Goal: Task Accomplishment & Management: Complete application form

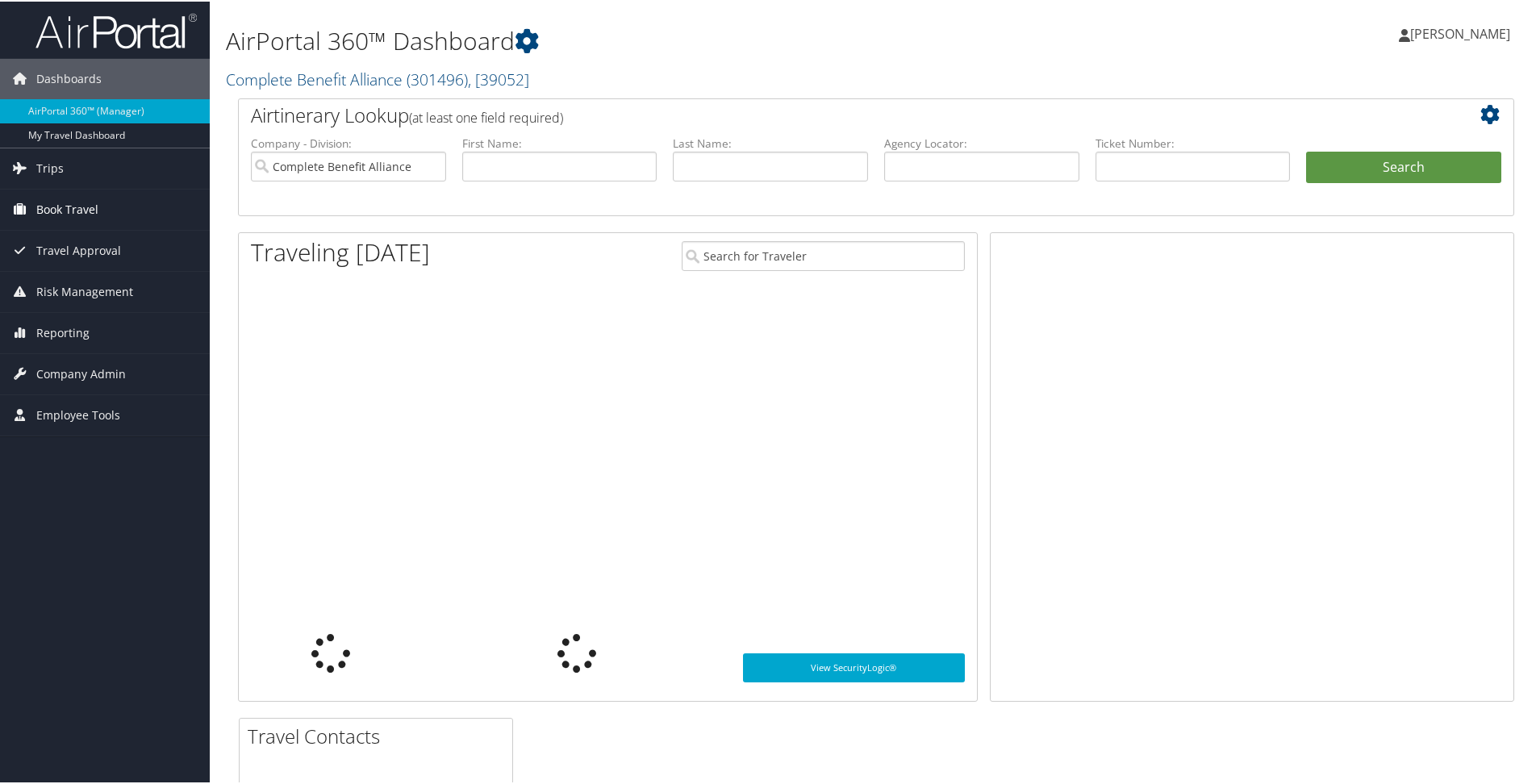
click at [93, 205] on span "Book Travel" at bounding box center [67, 208] width 62 height 41
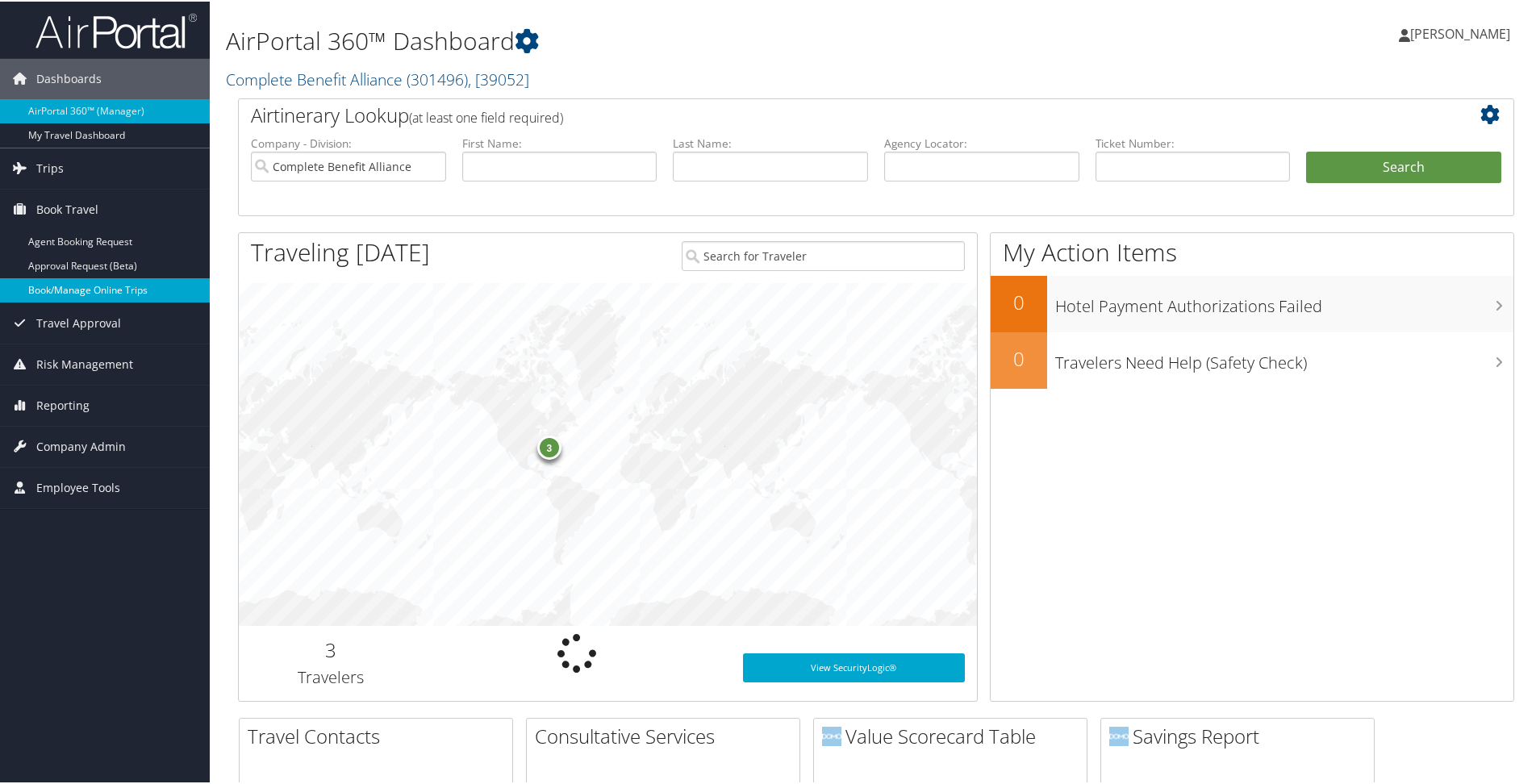
click at [100, 281] on link "Book/Manage Online Trips" at bounding box center [105, 288] width 210 height 24
click at [81, 279] on link "Book/Manage Online Trips" at bounding box center [105, 288] width 210 height 24
click at [109, 288] on link "Book/Manage Online Trips" at bounding box center [105, 288] width 210 height 24
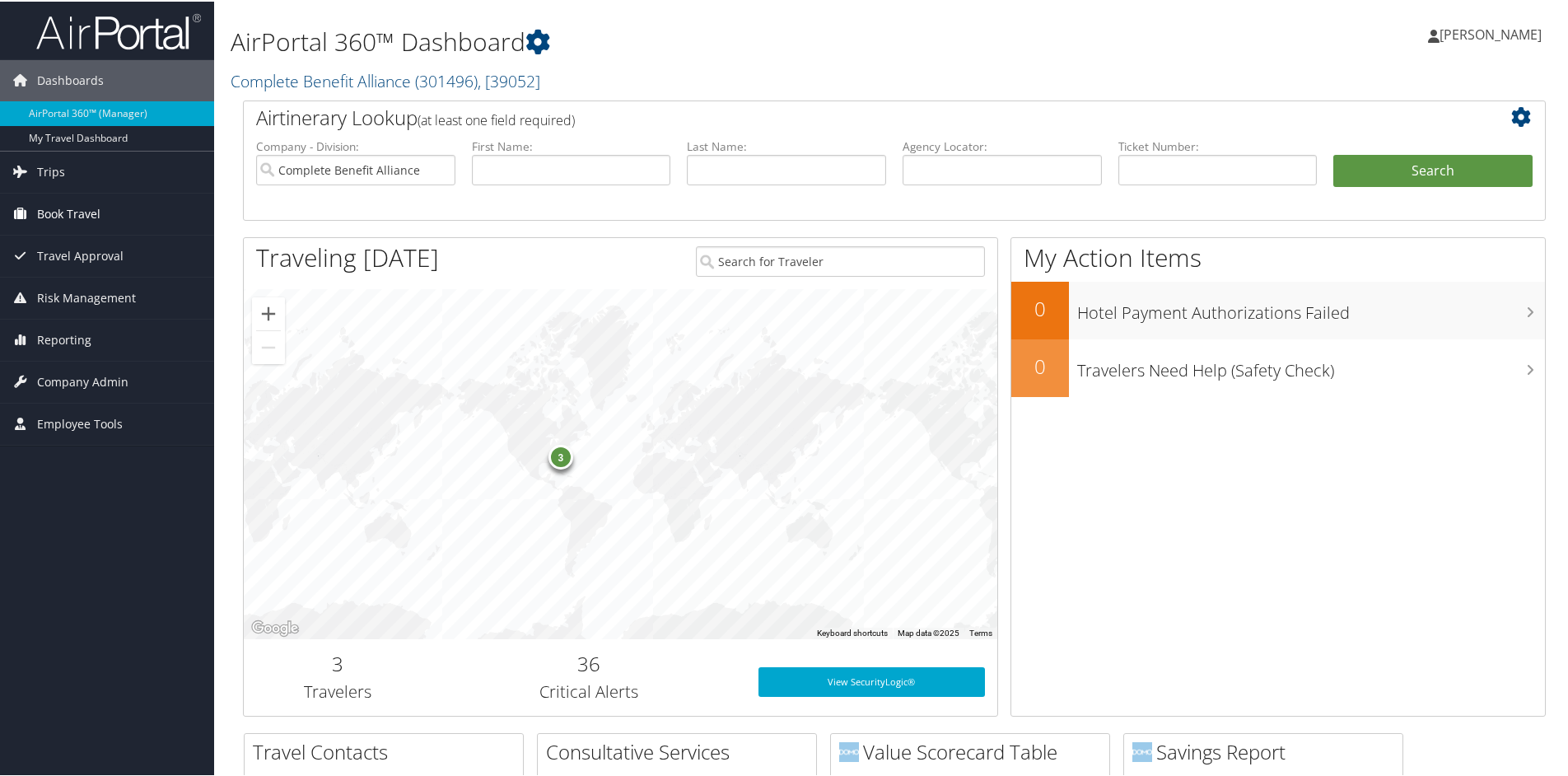
click at [92, 212] on span "Book Travel" at bounding box center [68, 212] width 64 height 42
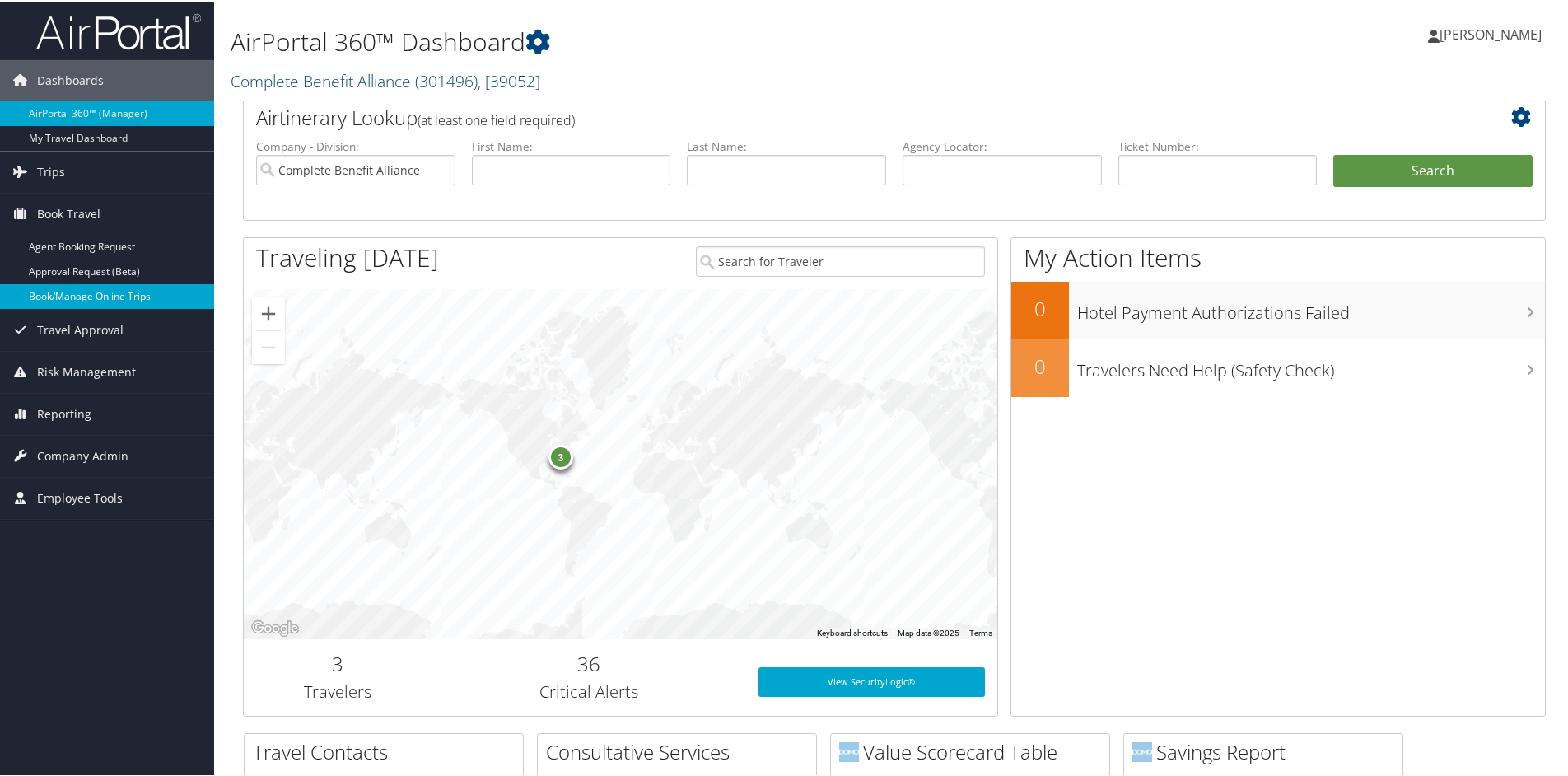
click at [115, 284] on link "Book/Manage Online Trips" at bounding box center [107, 295] width 214 height 25
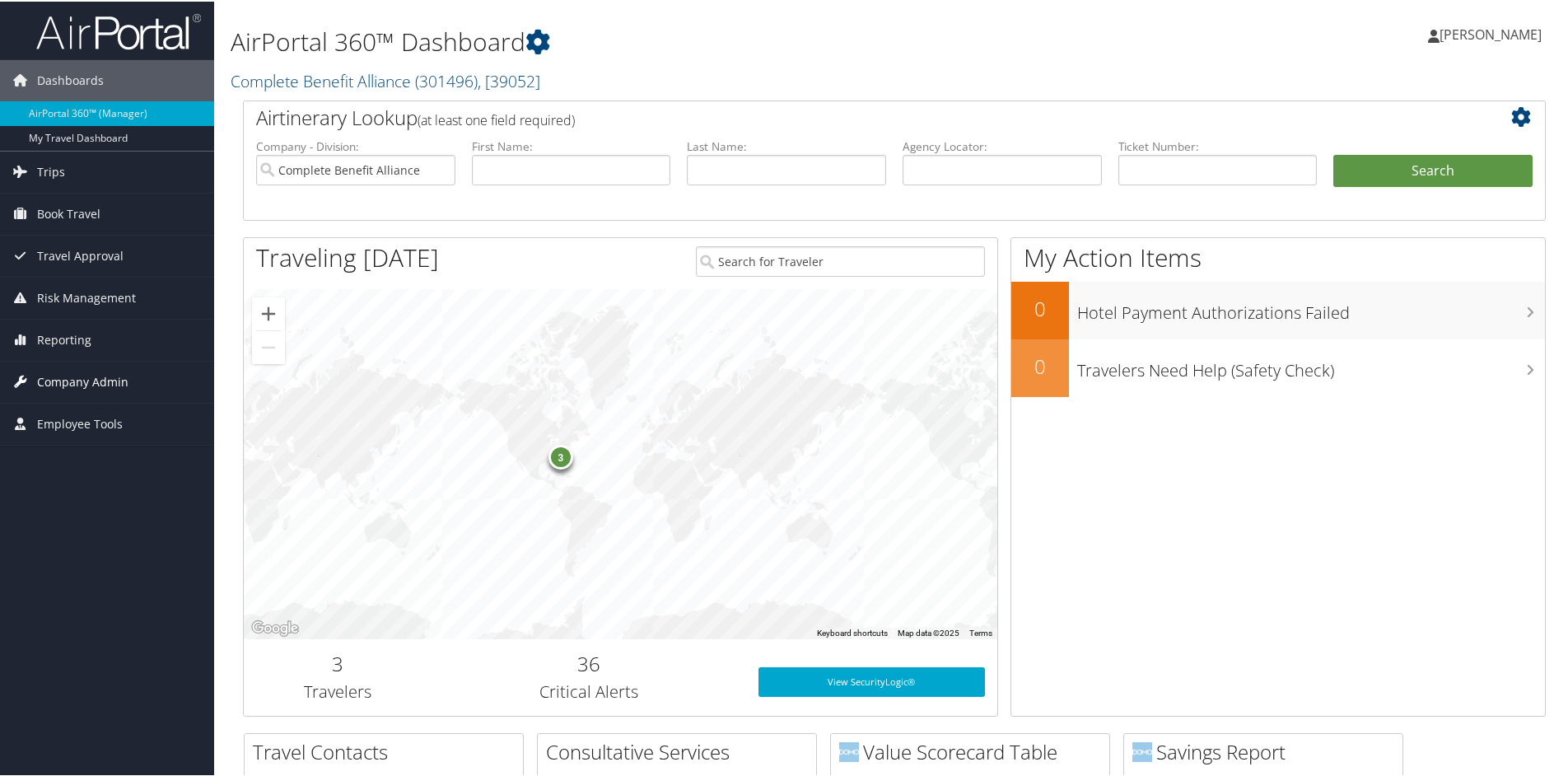
click at [73, 377] on span "Company Admin" at bounding box center [82, 381] width 91 height 42
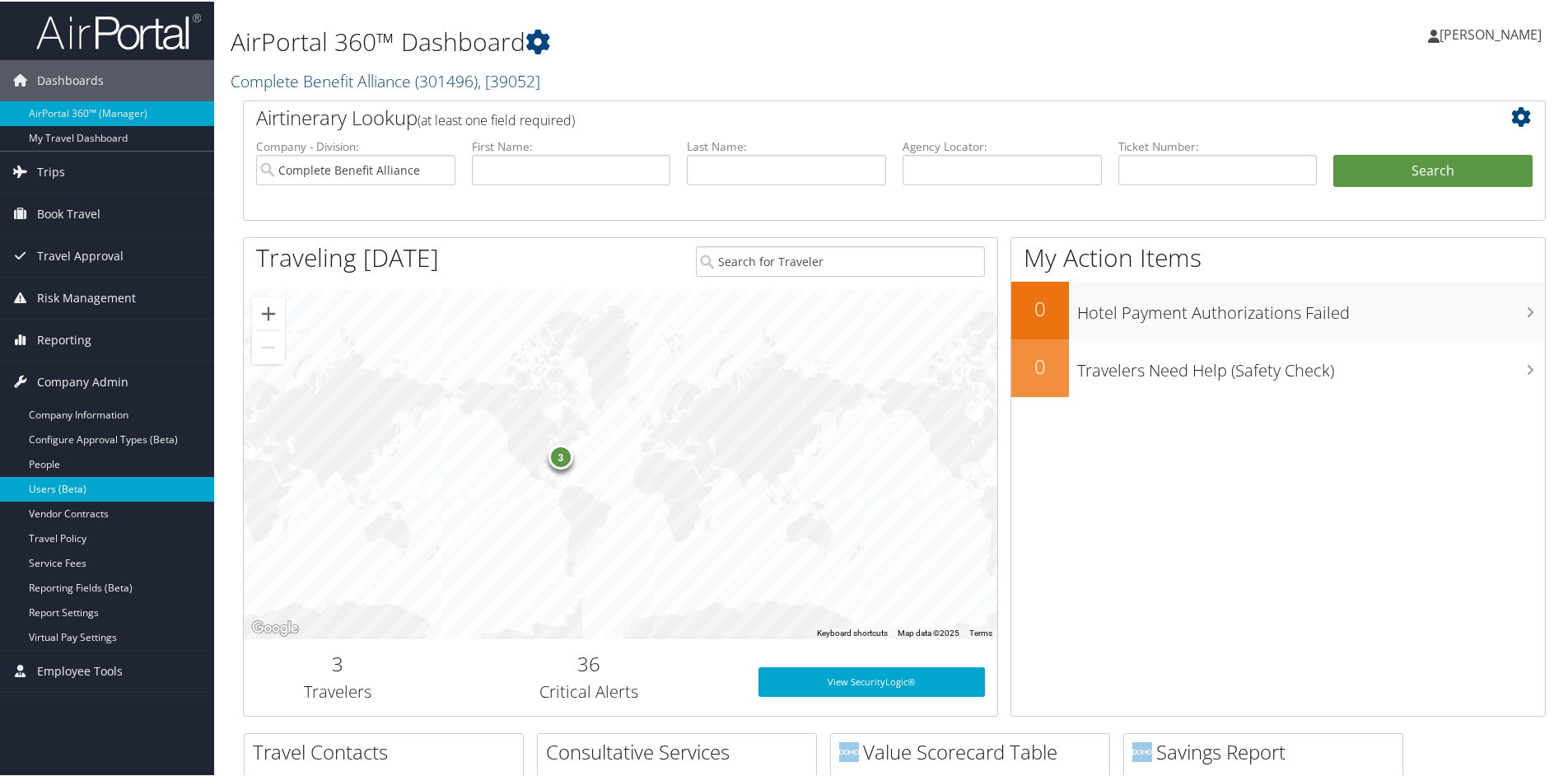
click at [75, 491] on link "Users (Beta)" at bounding box center [107, 488] width 214 height 25
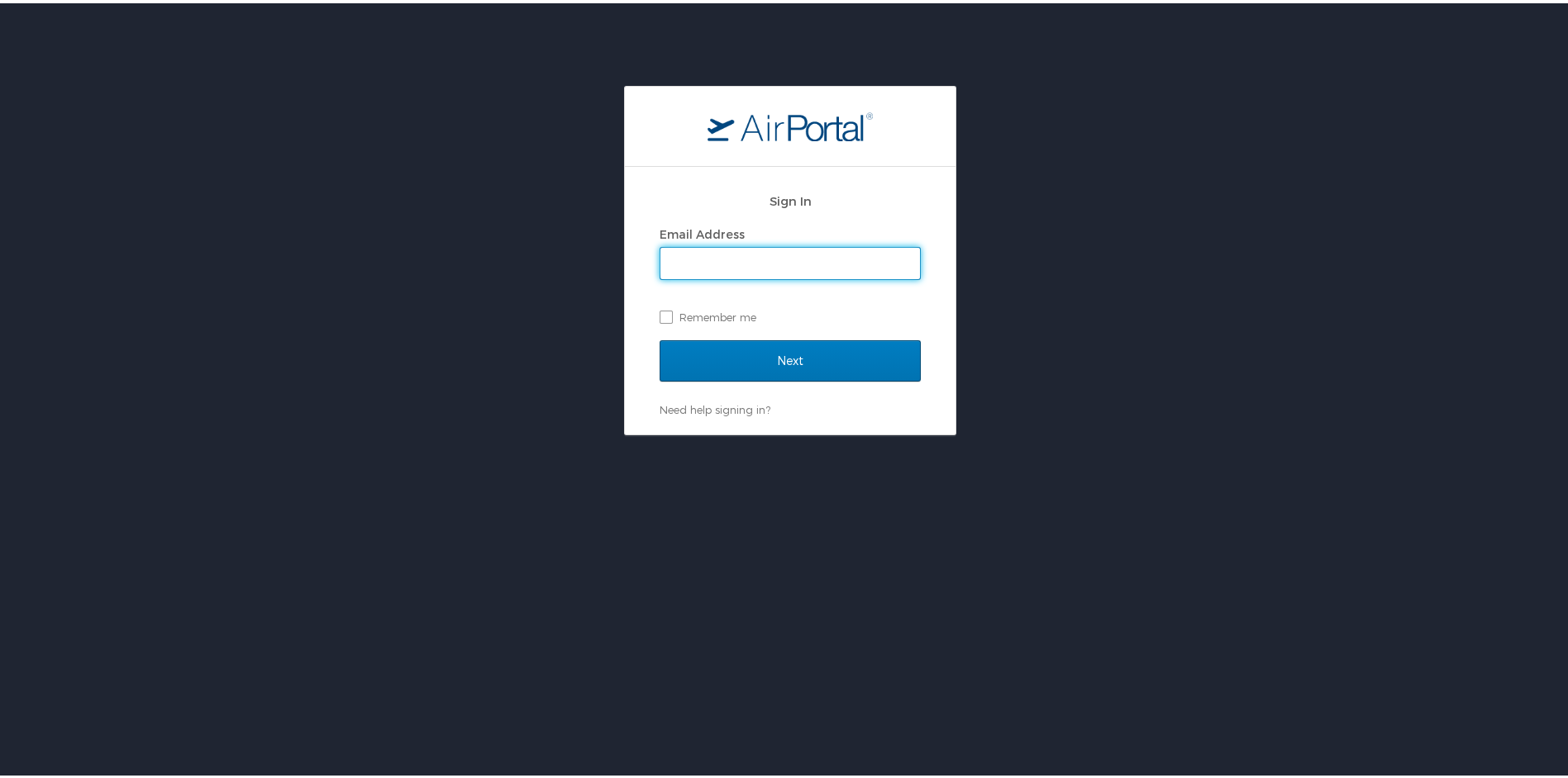
click at [751, 267] on input "Email Address" at bounding box center [790, 260] width 259 height 31
type input "[EMAIL_ADDRESS][DOMAIN_NAME]"
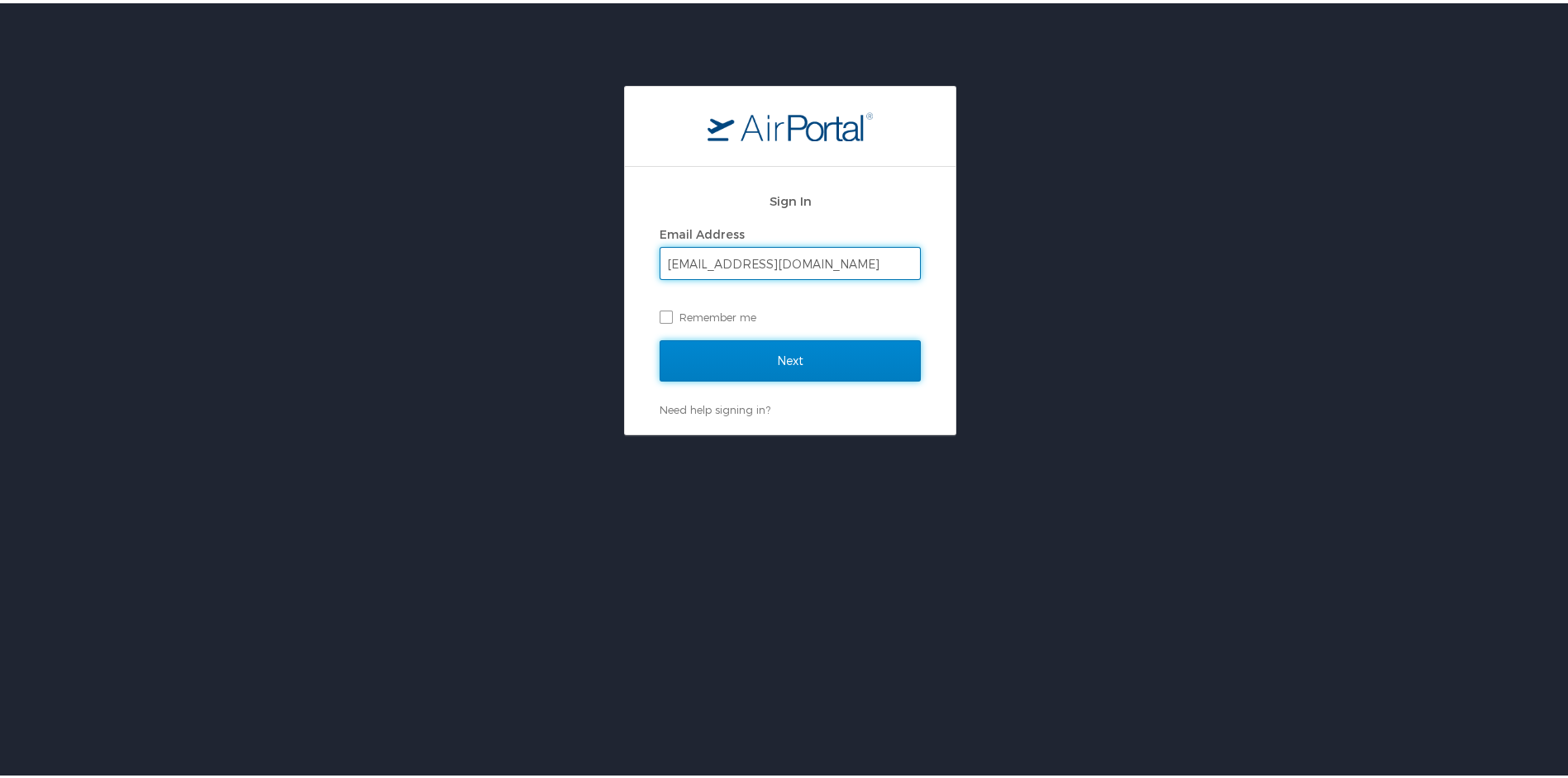
click at [760, 347] on input "Next" at bounding box center [790, 358] width 261 height 42
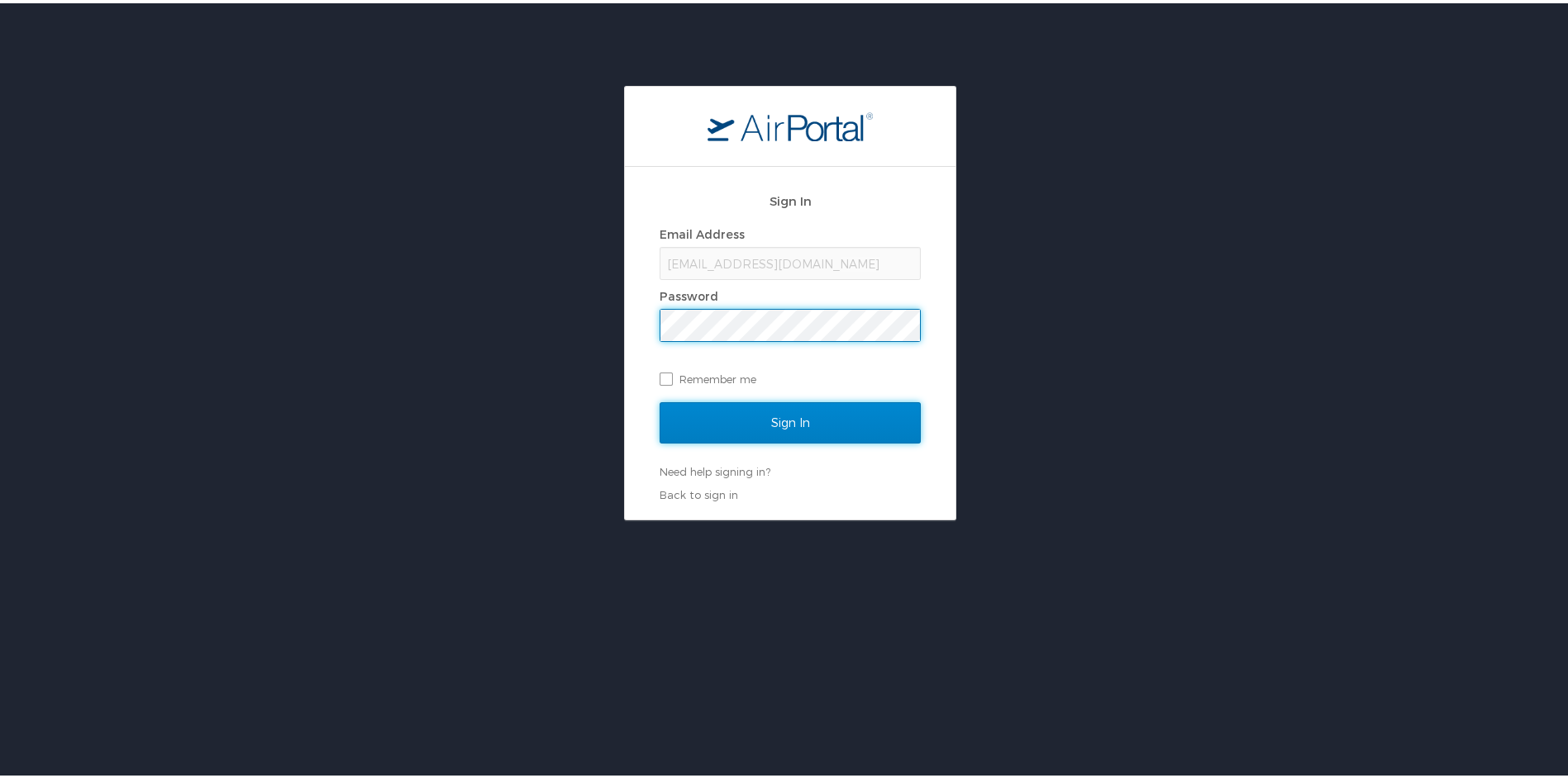
click at [768, 408] on input "Sign In" at bounding box center [790, 420] width 261 height 42
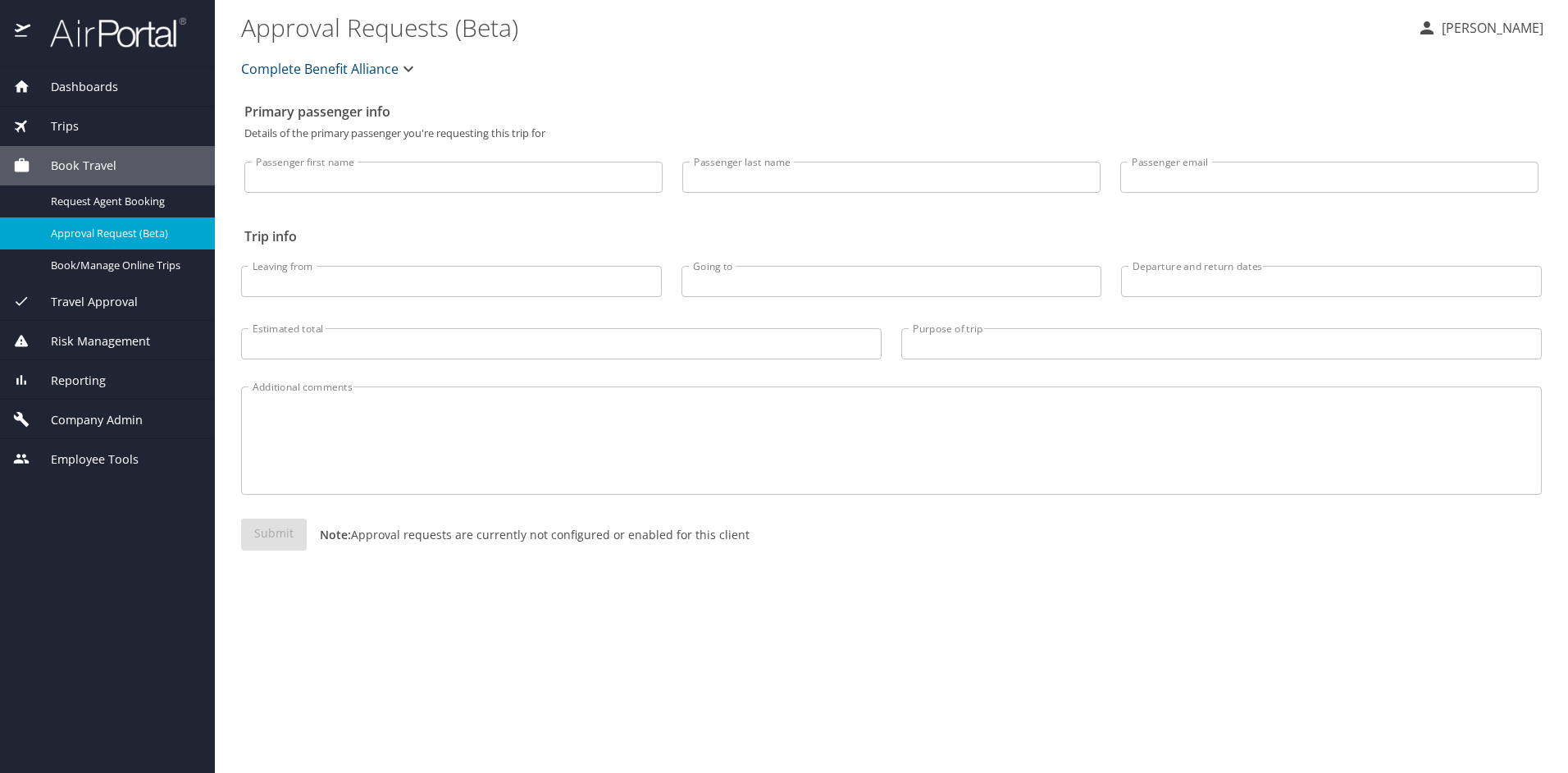
click at [76, 413] on span "Company Admin" at bounding box center [86, 421] width 112 height 18
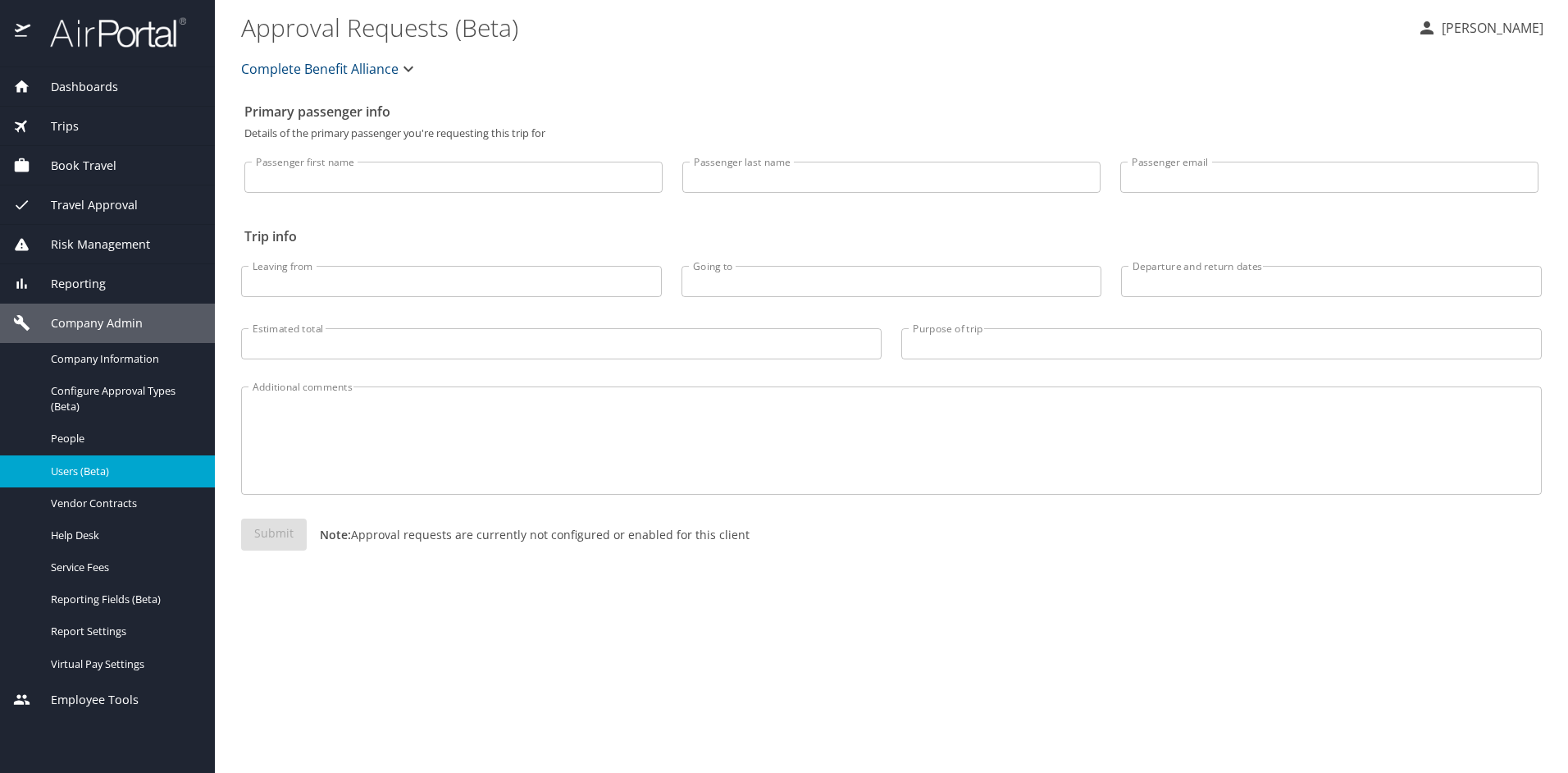
click at [87, 467] on span "Users (Beta)" at bounding box center [122, 471] width 144 height 16
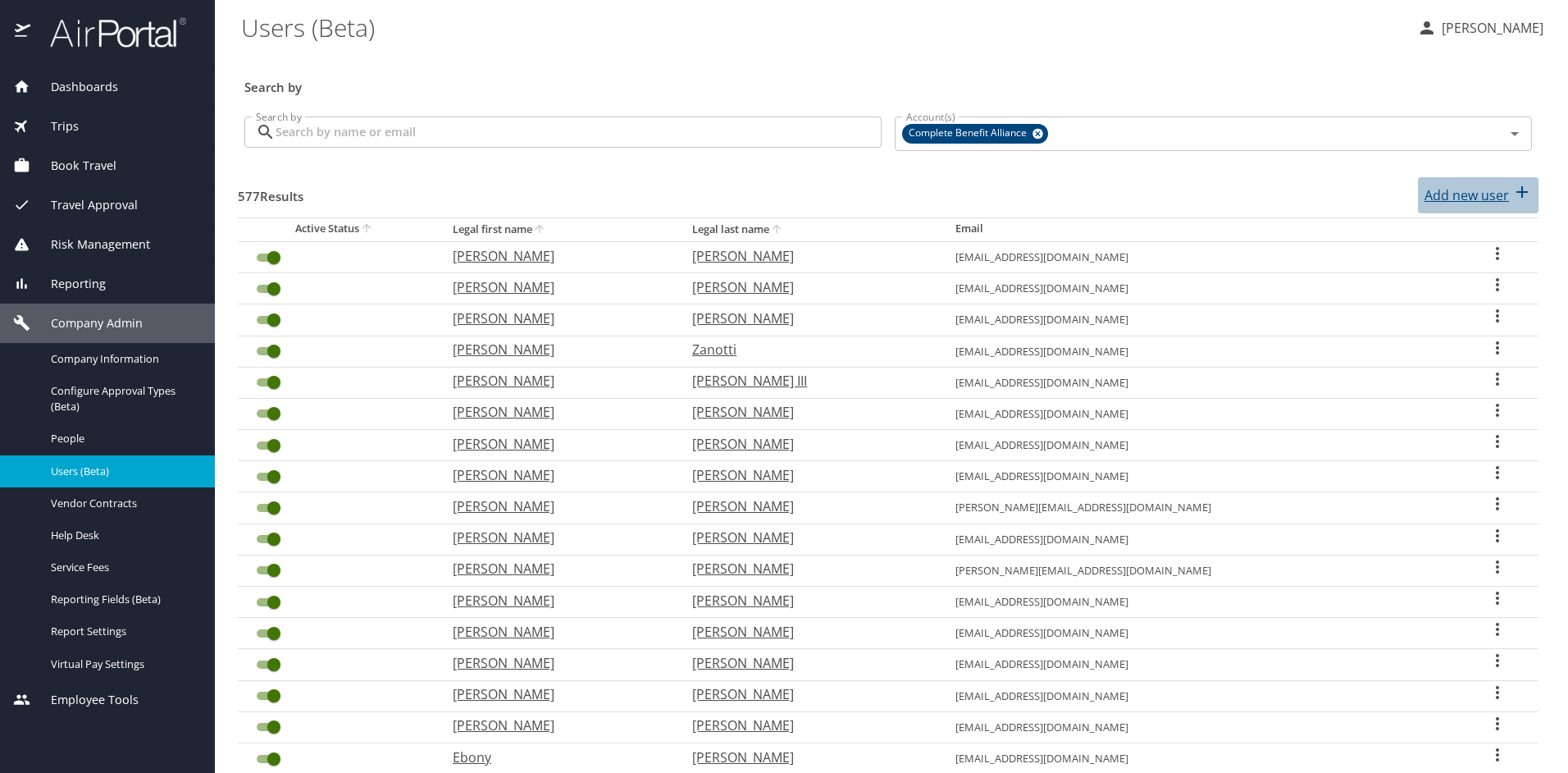
click at [1436, 201] on p "Add new user" at bounding box center [1467, 195] width 85 height 19
select select "US"
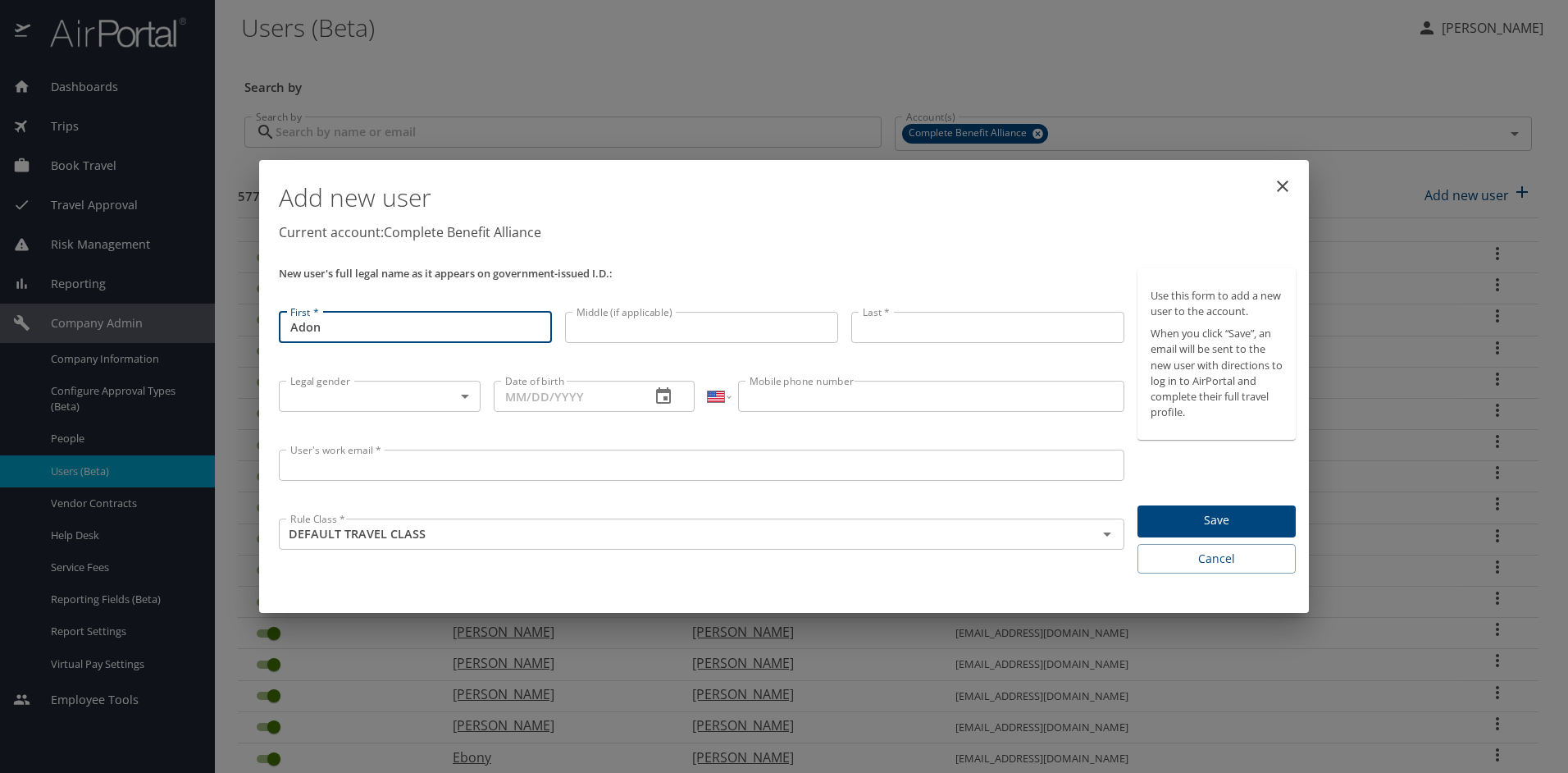
type input "Adon"
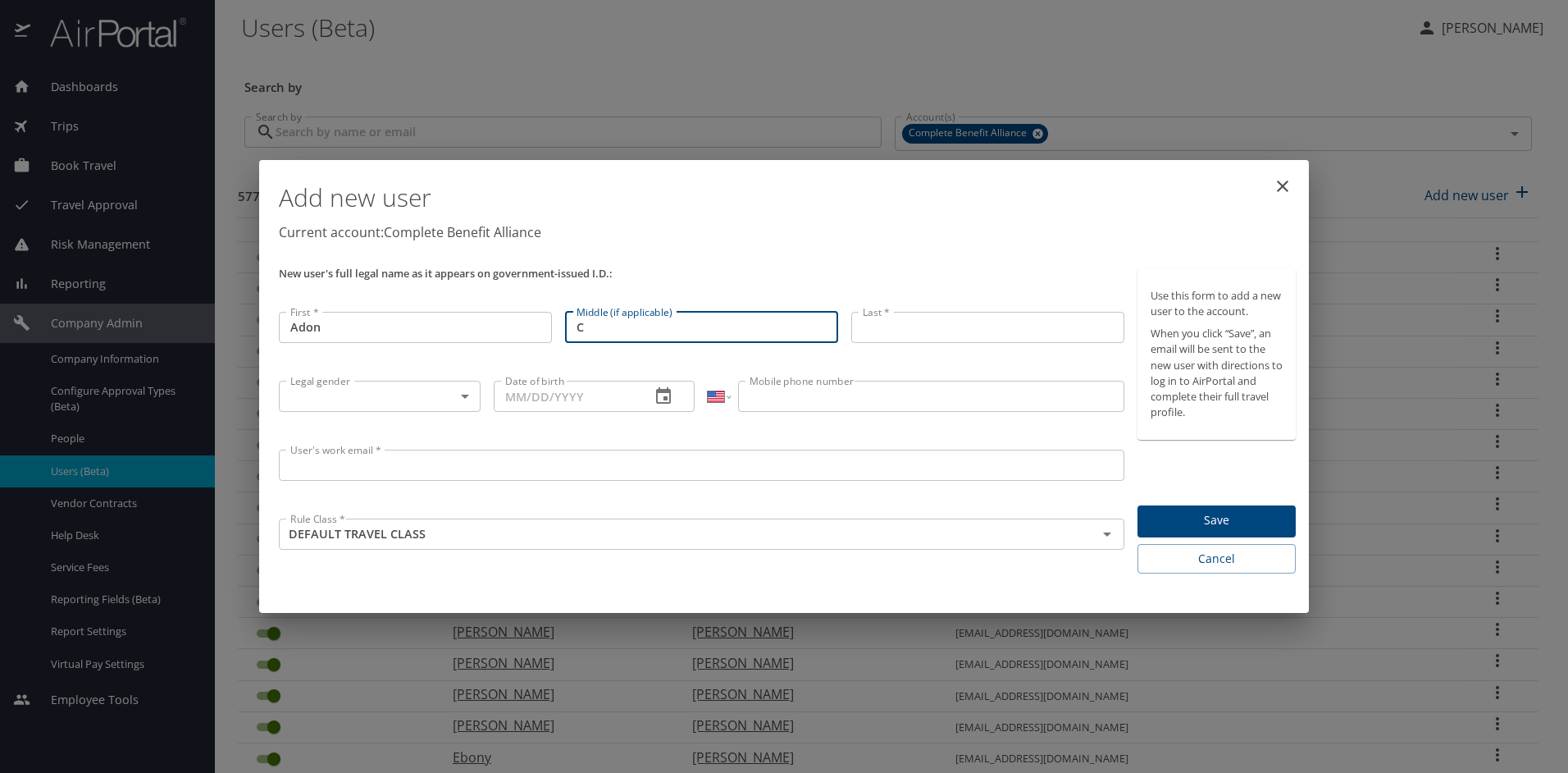
type input "C"
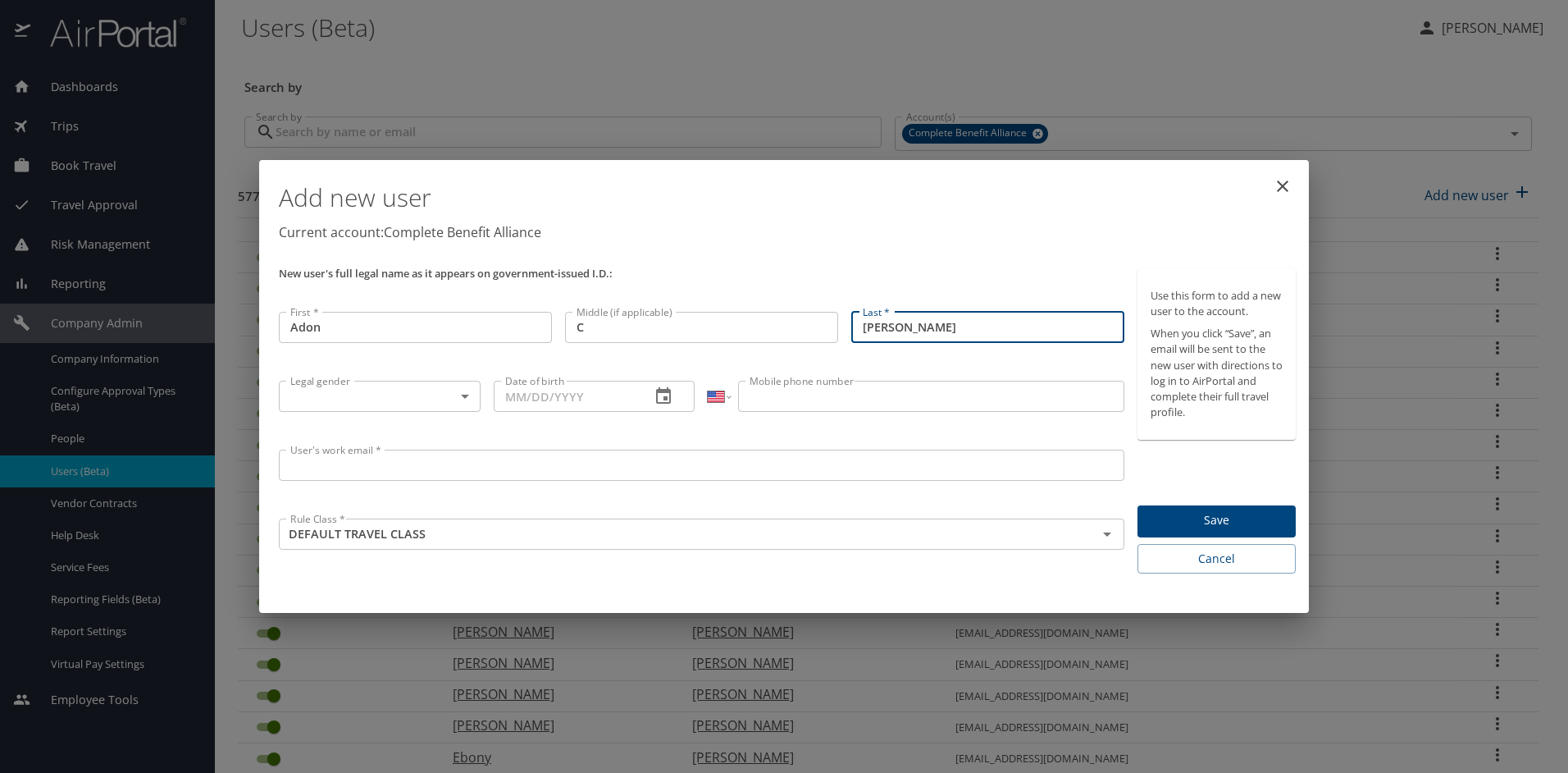
type input "[PERSON_NAME]"
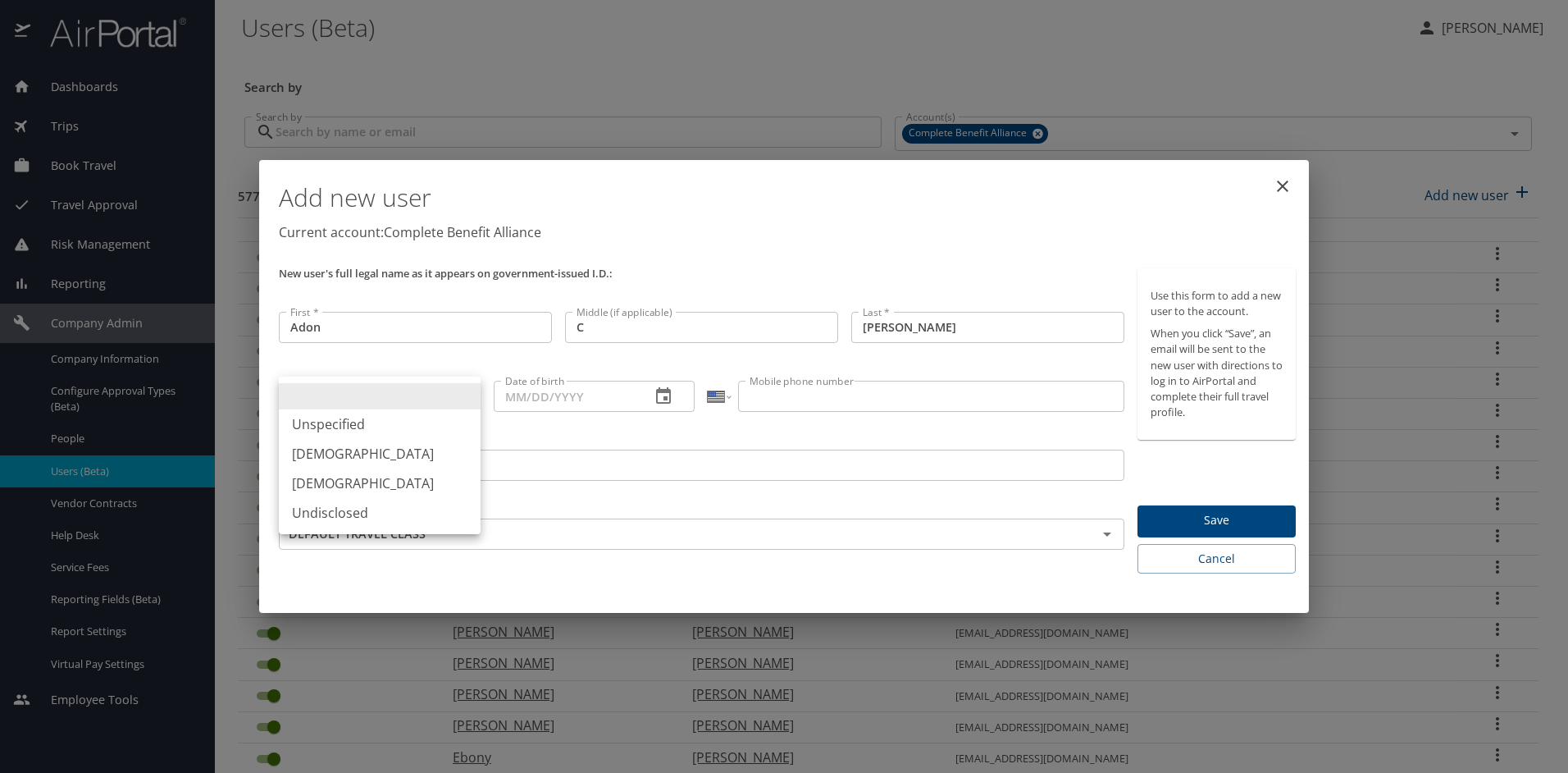
click at [396, 390] on body "Dashboards AirPortal 360™ Manager My Travel Dashboard Trips Airtinerary® Lookup…" at bounding box center [784, 386] width 1568 height 773
click at [391, 452] on li "[DEMOGRAPHIC_DATA]" at bounding box center [379, 454] width 201 height 29
type input "[DEMOGRAPHIC_DATA]"
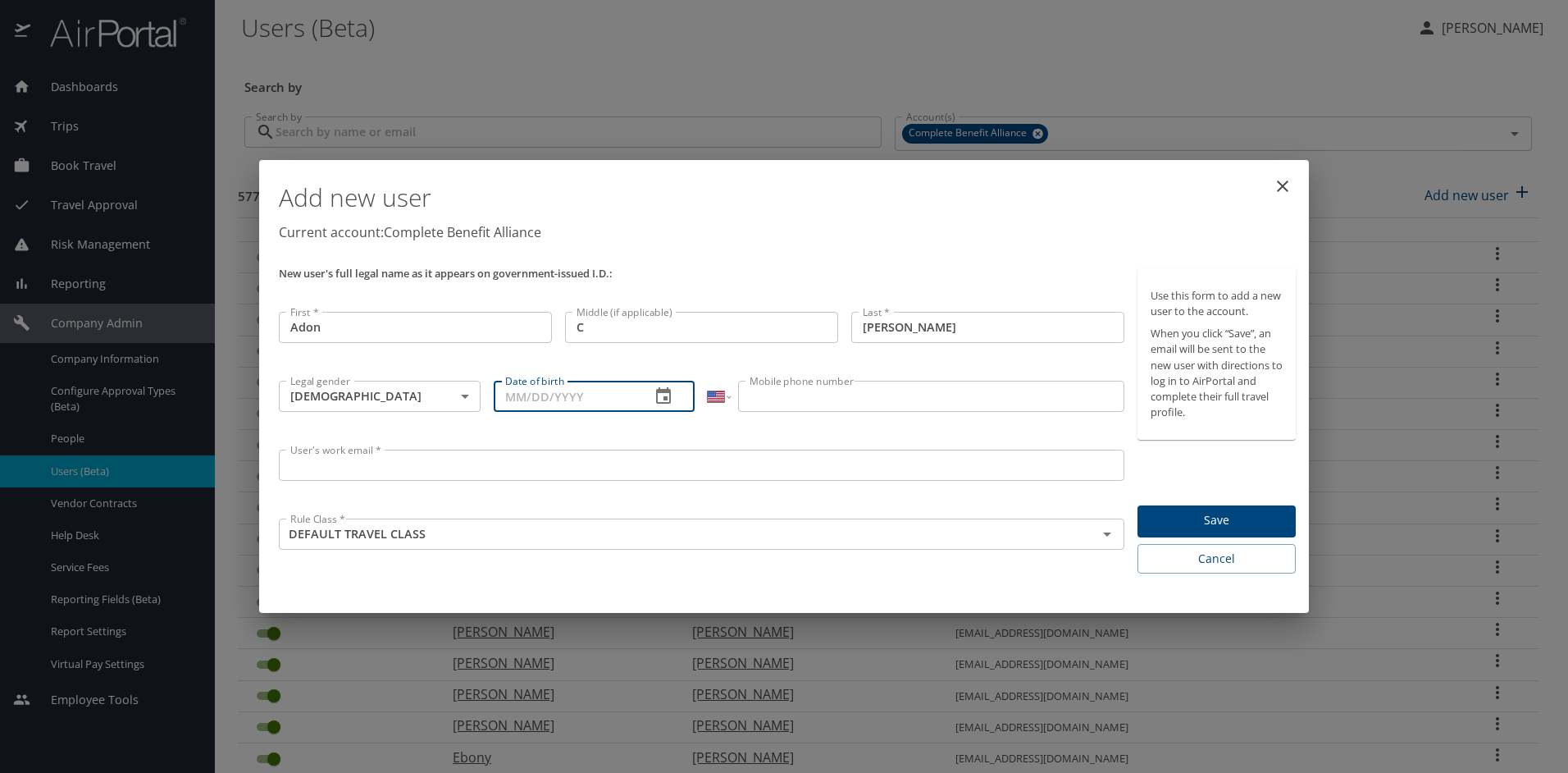
click at [539, 408] on input "Date of birth" at bounding box center [566, 397] width 144 height 31
type input "[DATE]"
click at [851, 392] on input "Mobile phone number" at bounding box center [931, 397] width 385 height 31
click at [929, 398] on input "Mobile phone number" at bounding box center [931, 397] width 385 height 31
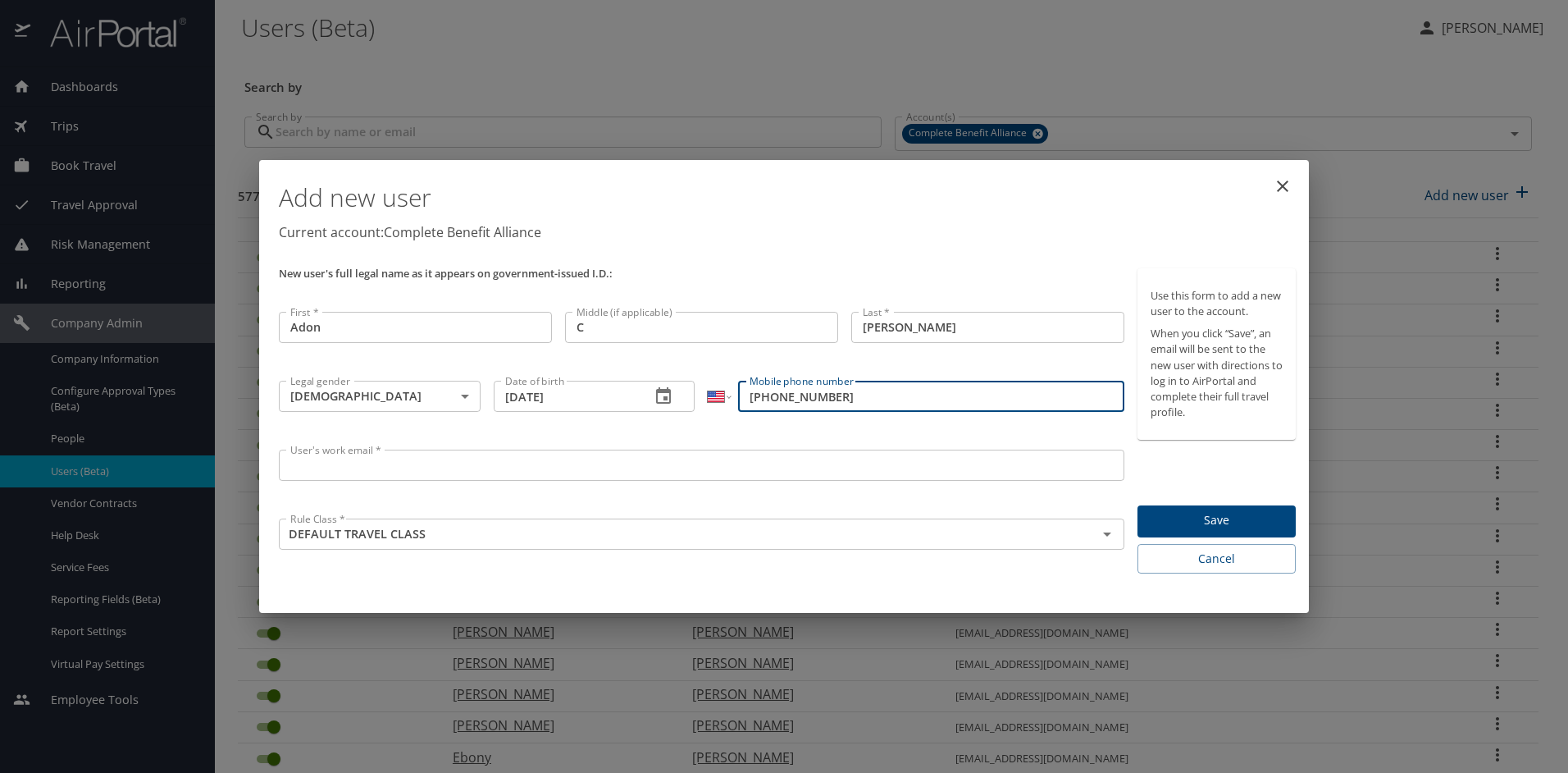
type input "[PHONE_NUMBER]"
click at [570, 462] on input "User's work email *" at bounding box center [701, 466] width 845 height 31
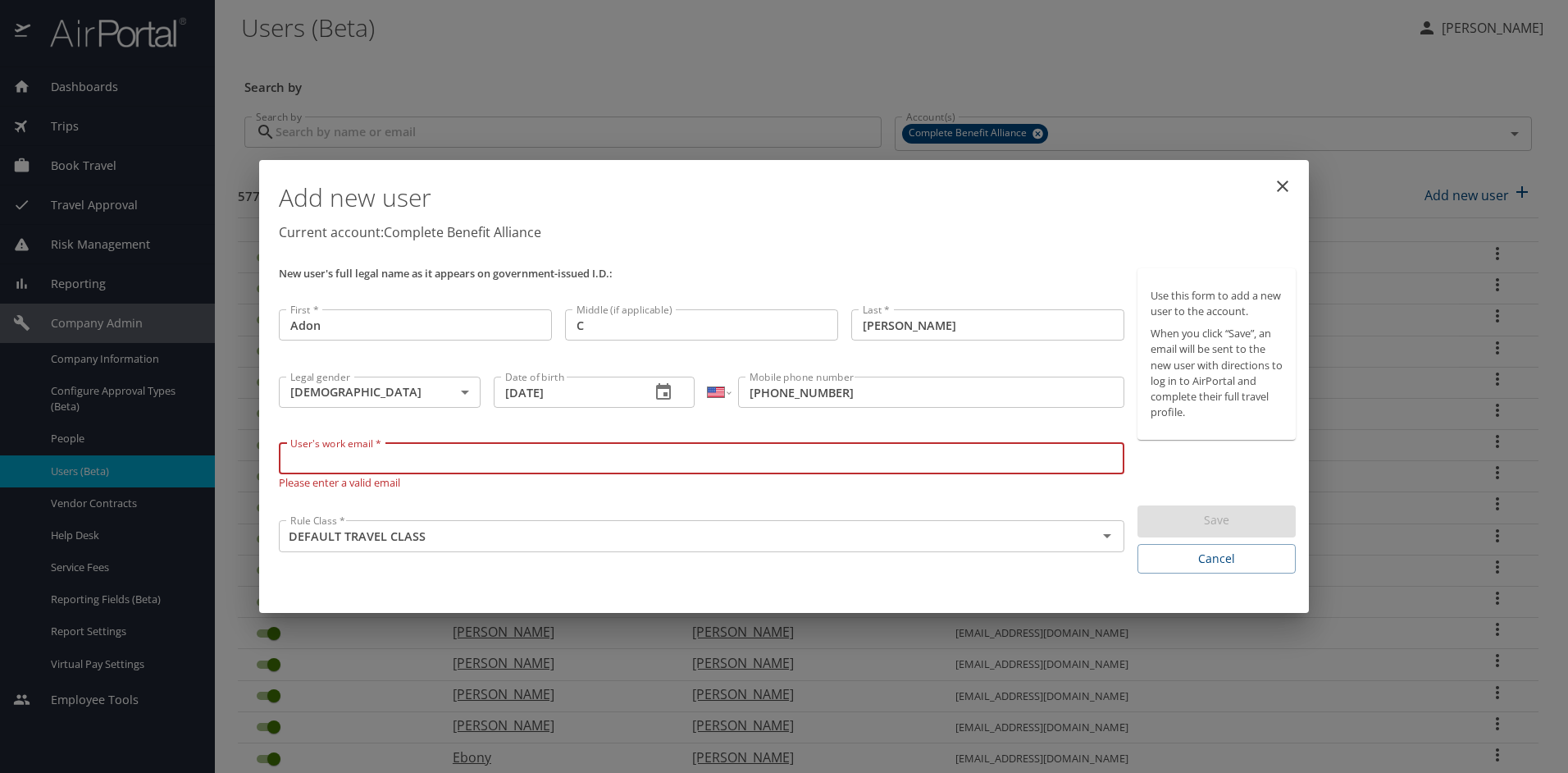
click at [346, 460] on input "User's work email *" at bounding box center [701, 459] width 845 height 31
paste input "[EMAIL_ADDRESS][DOMAIN_NAME]"
type input "[EMAIL_ADDRESS][DOMAIN_NAME]"
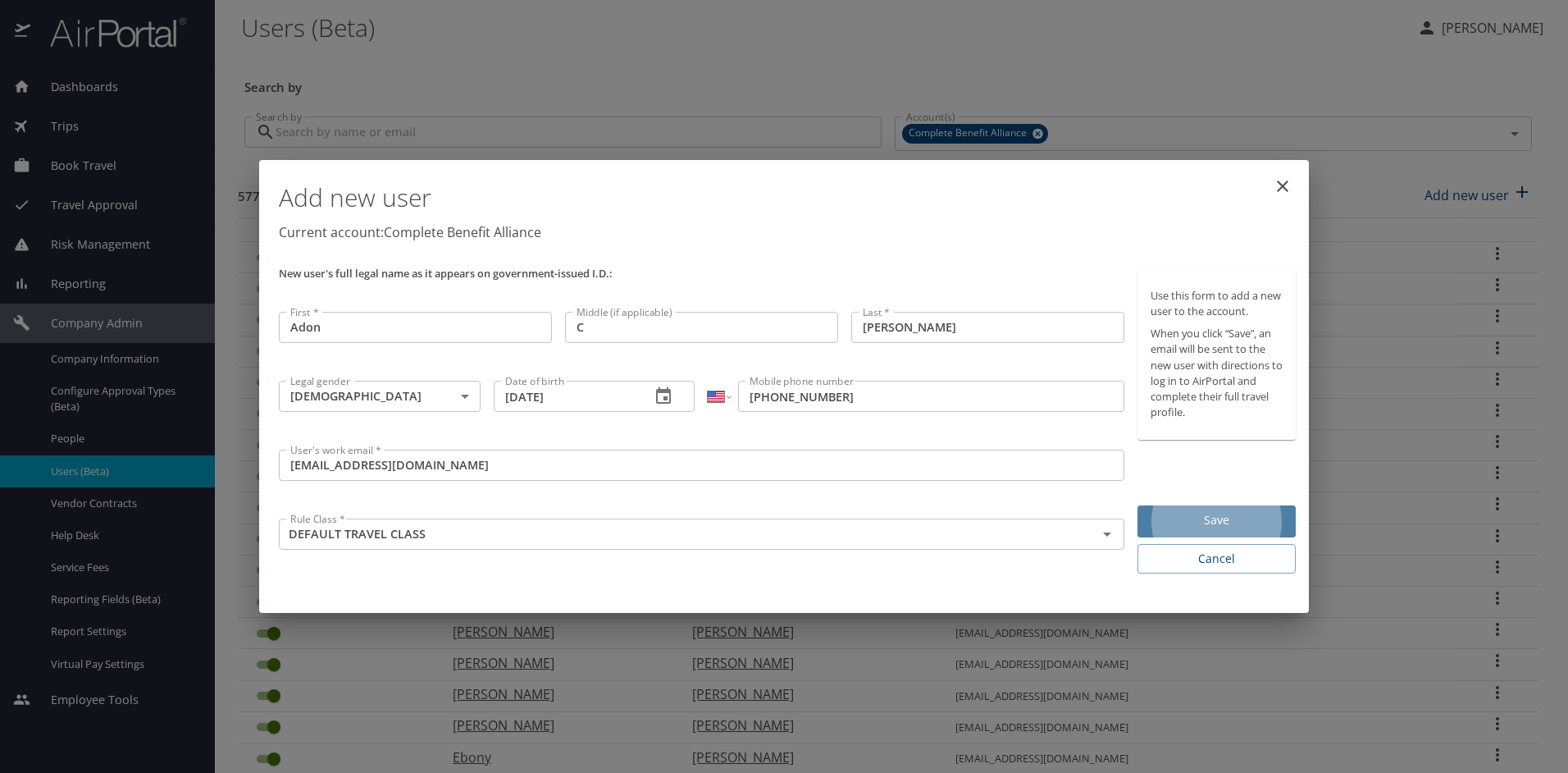
click at [1207, 514] on span "Save" at bounding box center [1217, 521] width 132 height 20
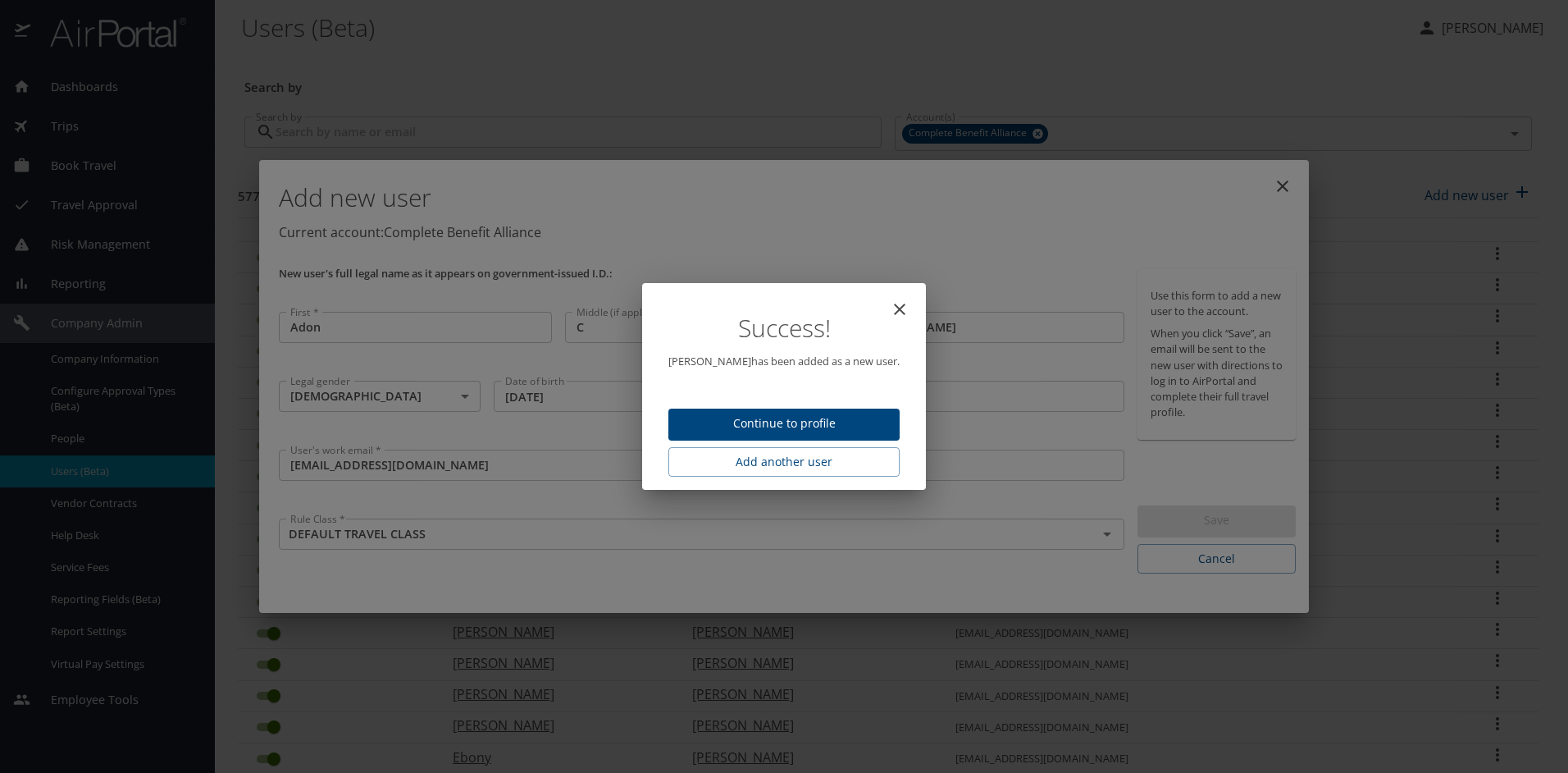
click at [890, 300] on icon "close" at bounding box center [899, 309] width 19 height 19
type input "[DATE]"
